Goal: Task Accomplishment & Management: Manage account settings

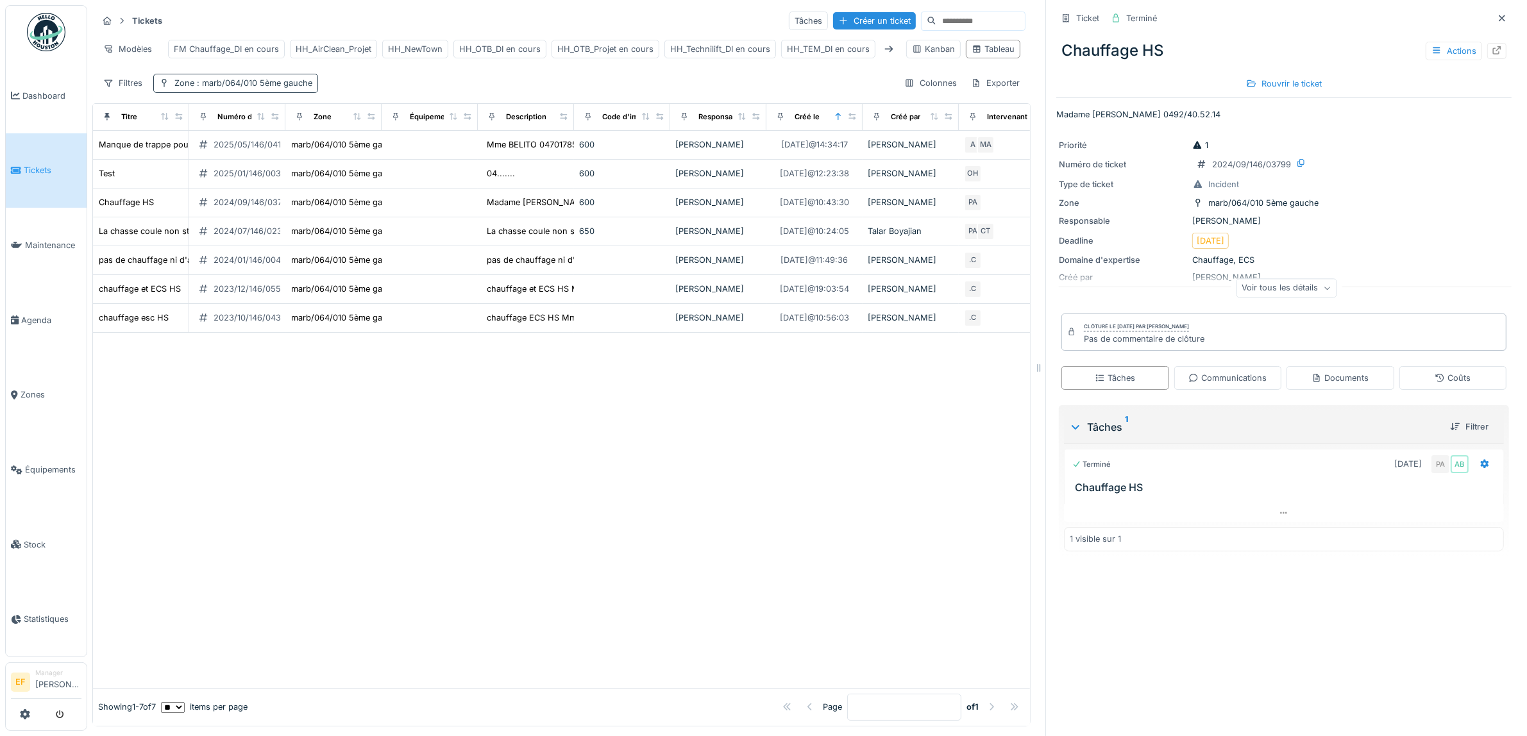
click at [291, 88] on span ": marb/064/010 5ème gauche" at bounding box center [253, 83] width 118 height 10
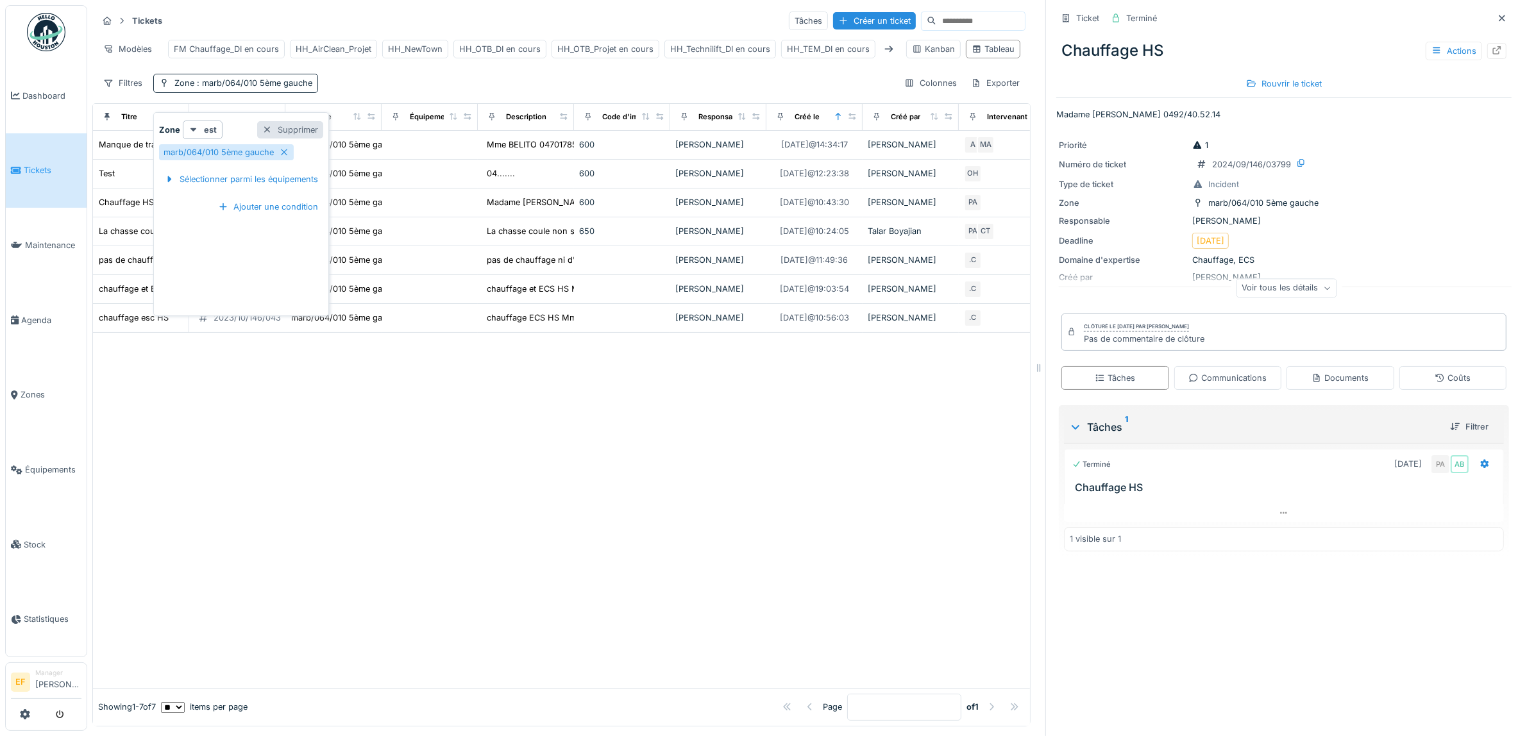
click at [305, 132] on div "Supprimer" at bounding box center [290, 129] width 66 height 17
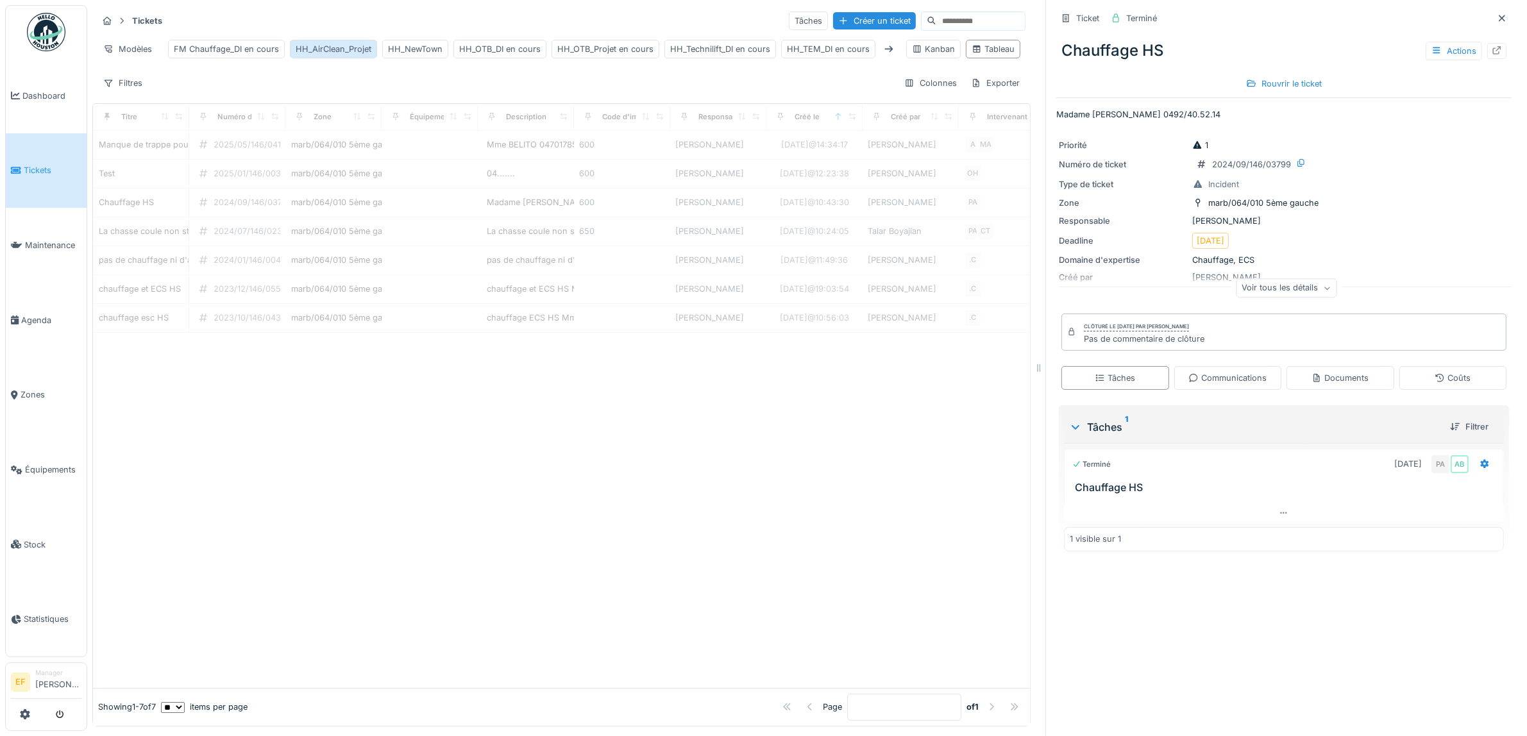
click at [335, 52] on div "HH_AirClean_Projet" at bounding box center [334, 49] width 76 height 12
click at [508, 89] on div "Type de ticket : project" at bounding box center [505, 83] width 88 height 12
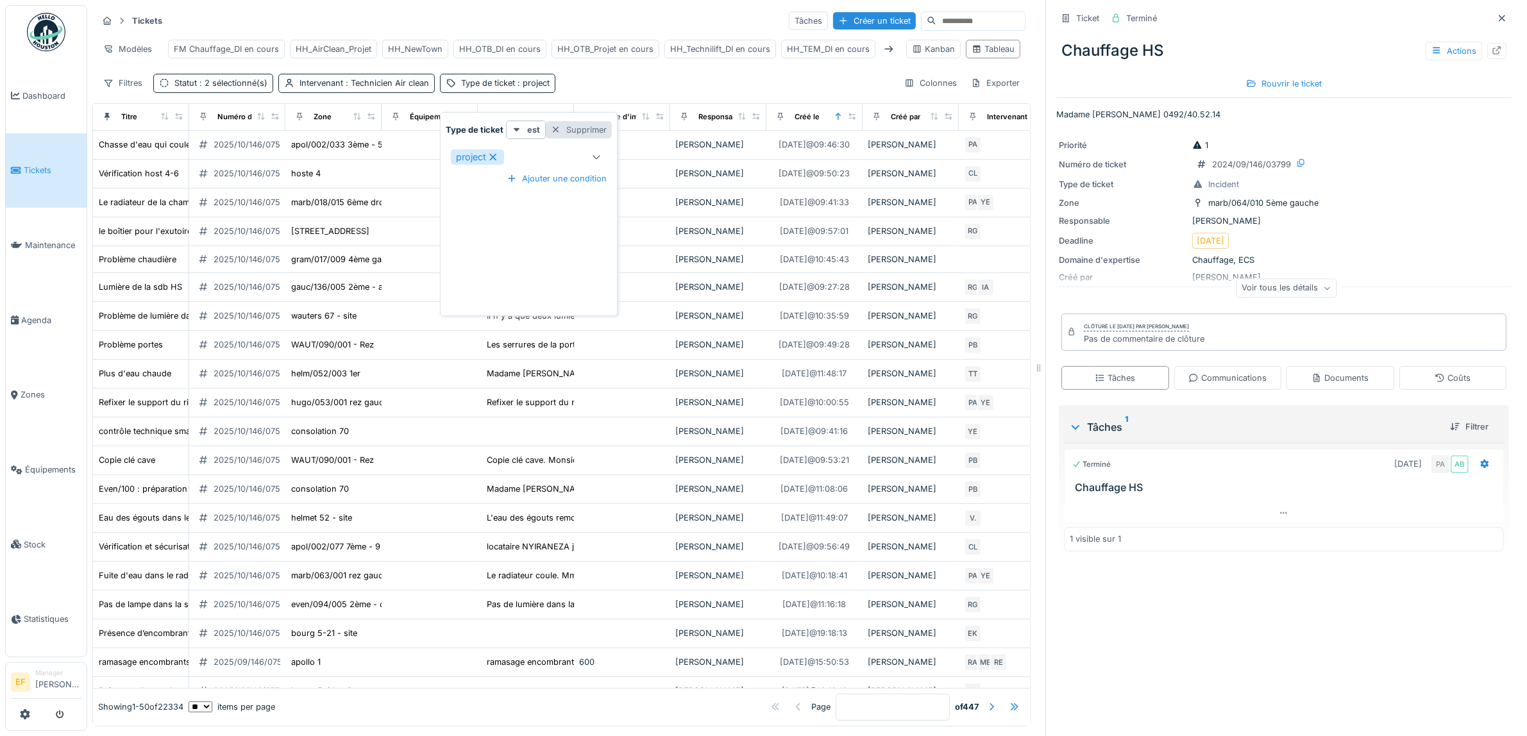
click at [575, 130] on div "Supprimer" at bounding box center [579, 129] width 66 height 17
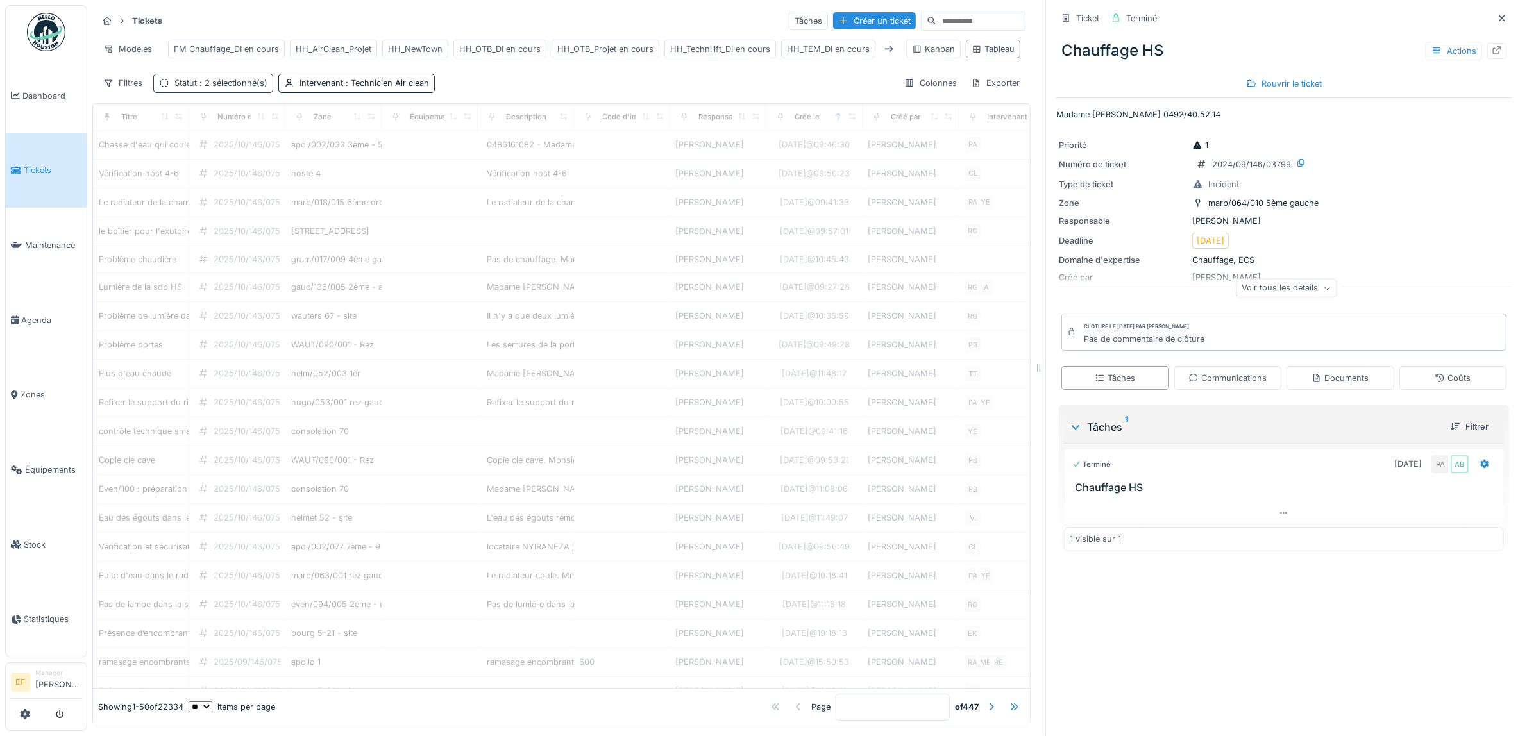
click at [225, 88] on span ": 2 sélectionné(s)" at bounding box center [232, 83] width 71 height 10
click at [586, 98] on div "Tickets Tâches Créer un ticket Modèles FM Chauffage_DI en cours HH_AirClean_Pro…" at bounding box center [561, 51] width 938 height 93
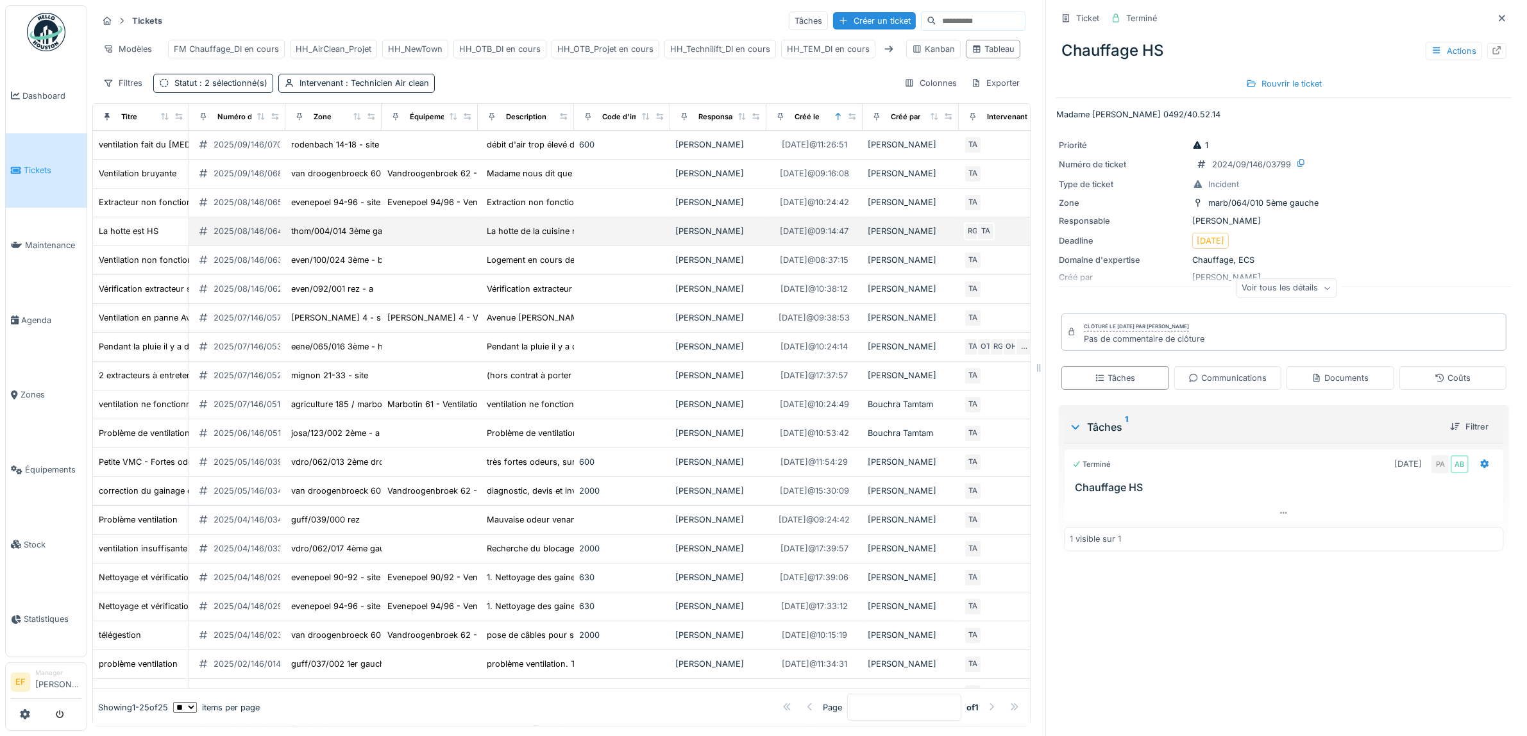
click at [242, 237] on div "2025/08/146/06492" at bounding box center [254, 231] width 80 height 12
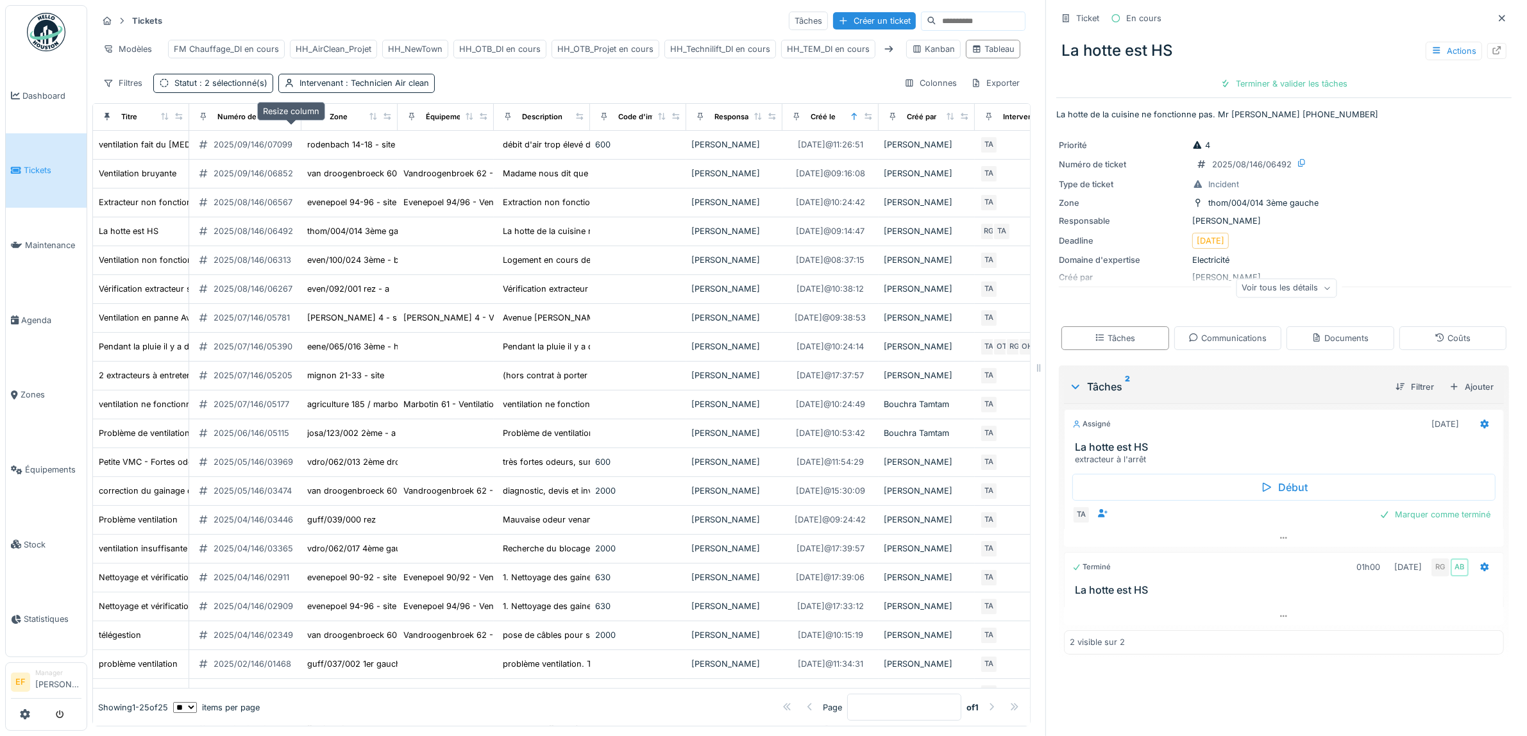
drag, startPoint x: 274, startPoint y: 130, endPoint x: 291, endPoint y: 129, distance: 16.1
click at [291, 120] on icon at bounding box center [291, 116] width 9 height 7
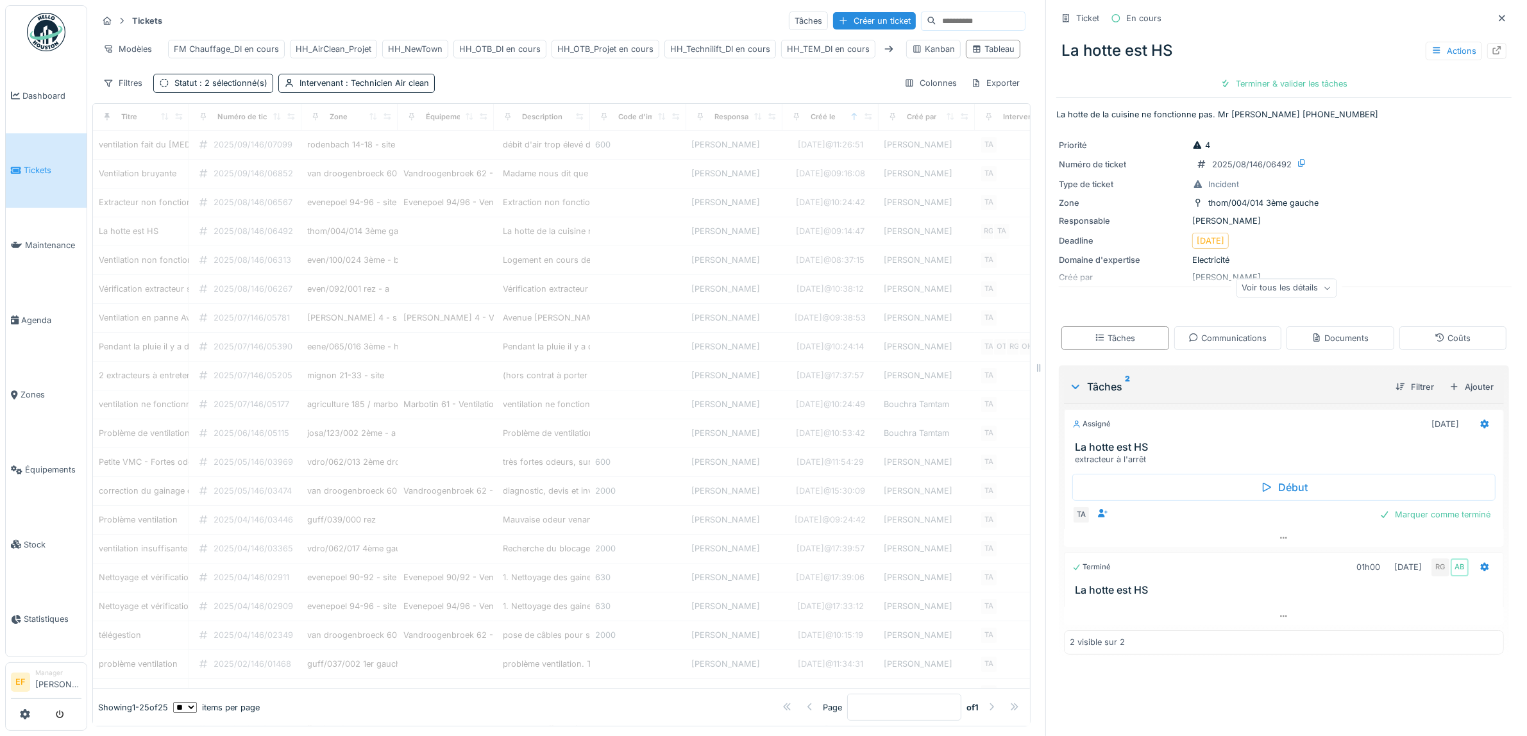
click at [495, 85] on div "Tickets Tâches Créer un ticket Modèles FM Chauffage_DI en cours HH_AirClean_Pro…" at bounding box center [561, 51] width 938 height 93
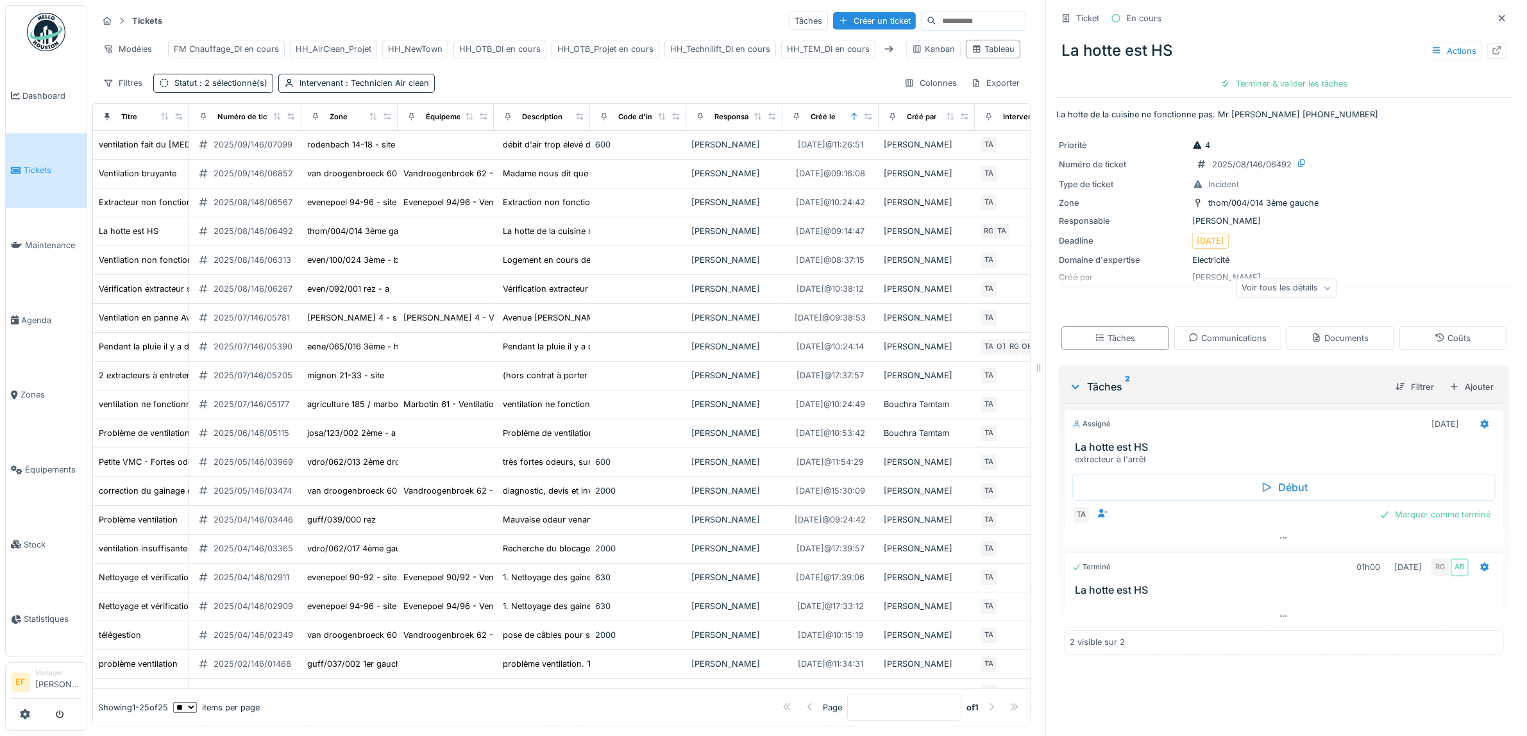
click at [491, 92] on div "Filtres Statut : 2 sélectionné(s) Intervenant : Technicien Air clean Colonnes E…" at bounding box center [561, 83] width 928 height 19
click at [471, 90] on div "Filtres Statut : 2 sélectionné(s) Intervenant : Technicien Air clean Colonnes E…" at bounding box center [561, 83] width 928 height 19
click at [539, 92] on div "Filtres Statut : 2 sélectionné(s) Intervenant : Technicien Air clean Colonnes E…" at bounding box center [561, 83] width 928 height 19
click at [511, 92] on div "Filtres Statut : 2 sélectionné(s) Intervenant : Technicien Air clean Colonnes E…" at bounding box center [561, 83] width 928 height 19
